Goal: Information Seeking & Learning: Check status

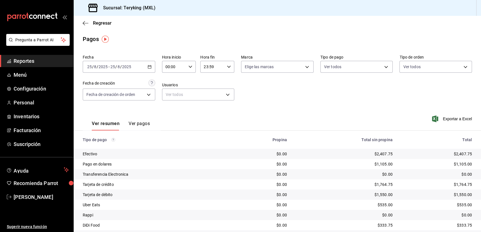
click at [26, 60] on span "Reportes" at bounding box center [41, 61] width 55 height 8
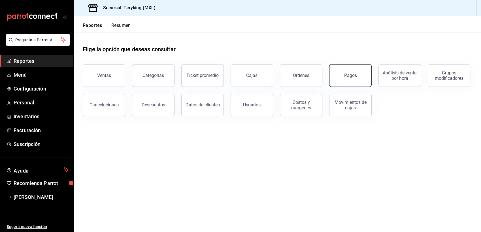
click at [347, 73] on div "Pagos" at bounding box center [350, 75] width 13 height 5
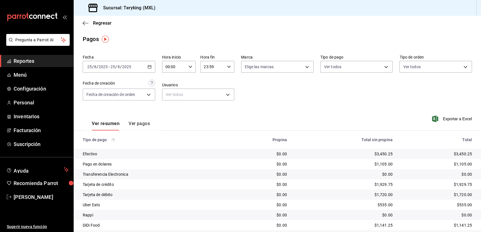
click at [29, 61] on span "Reportes" at bounding box center [41, 61] width 55 height 8
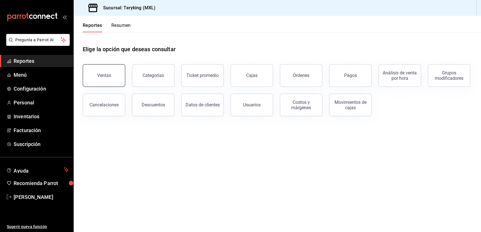
click at [102, 76] on div "Ventas" at bounding box center [104, 75] width 14 height 5
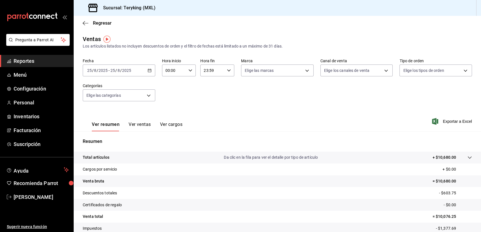
click at [27, 62] on span "Reportes" at bounding box center [41, 61] width 55 height 8
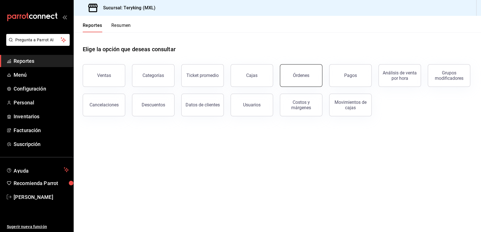
click at [299, 77] on div "Órdenes" at bounding box center [301, 75] width 16 height 5
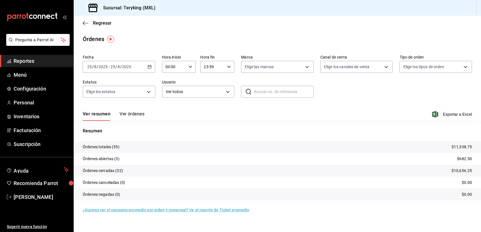
click at [140, 112] on button "Ver órdenes" at bounding box center [132, 116] width 25 height 10
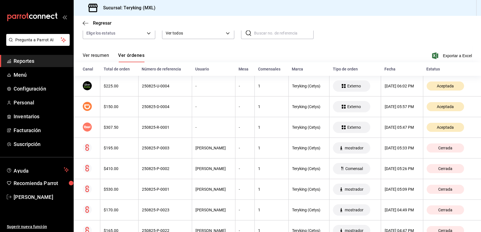
scroll to position [45, 0]
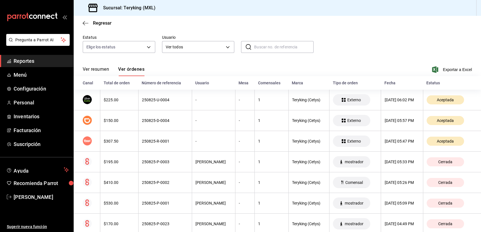
click at [30, 63] on span "Reportes" at bounding box center [41, 61] width 55 height 8
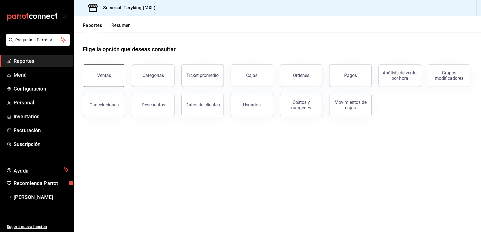
click at [108, 83] on button "Ventas" at bounding box center [104, 75] width 43 height 23
